Goal: Task Accomplishment & Management: Manage account settings

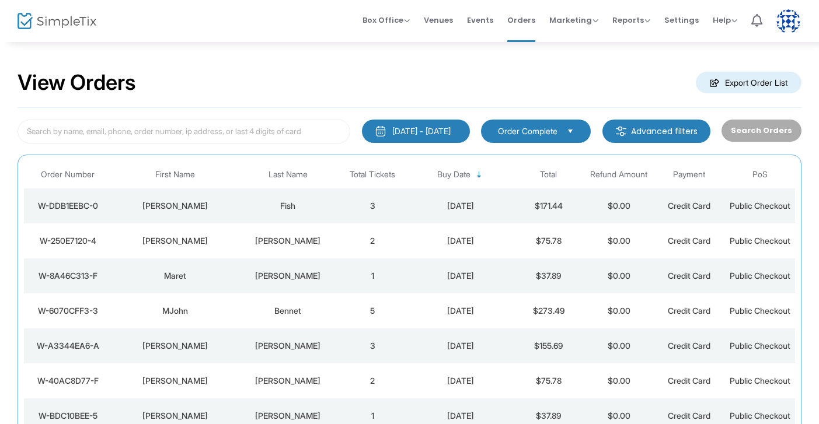
click at [418, 212] on td "8/22/2025" at bounding box center [460, 205] width 106 height 35
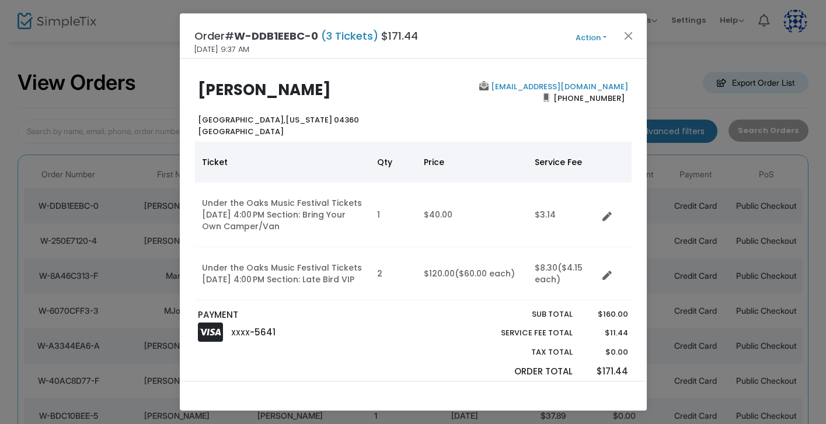
click at [636, 37] on span "Action Mark Admitted Edit Order Edit Attendee Details Add Another Ticket Print …" at bounding box center [612, 36] width 67 height 13
click at [627, 33] on button "Close" at bounding box center [627, 35] width 15 height 15
